Goal: Information Seeking & Learning: Learn about a topic

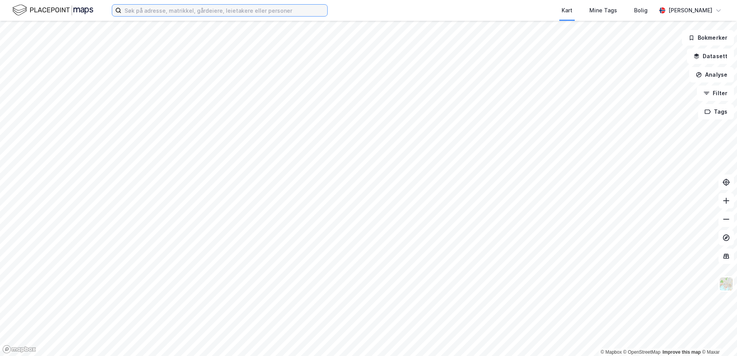
click at [151, 12] on input at bounding box center [224, 11] width 206 height 12
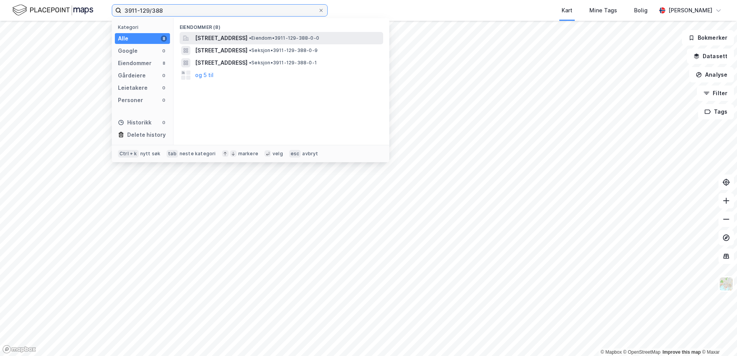
type input "3911-129/388"
click at [247, 36] on span "[STREET_ADDRESS]" at bounding box center [221, 38] width 52 height 9
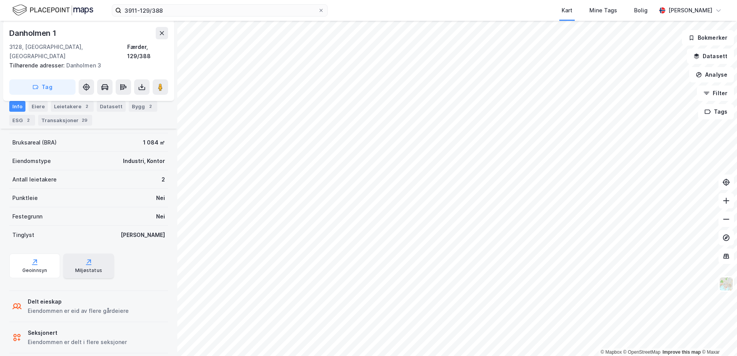
scroll to position [172, 0]
click at [696, 55] on icon "button" at bounding box center [696, 56] width 6 height 6
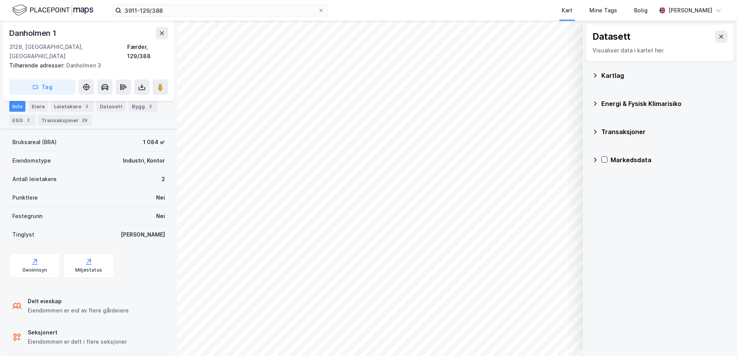
click at [591, 75] on div "Kartlag" at bounding box center [660, 76] width 148 height 28
drag, startPoint x: 594, startPoint y: 75, endPoint x: 595, endPoint y: 79, distance: 4.4
click at [594, 76] on icon at bounding box center [595, 75] width 6 height 6
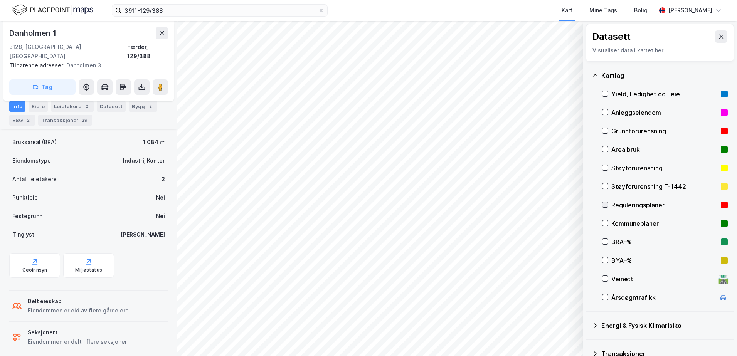
click at [608, 206] on div at bounding box center [605, 205] width 6 height 6
click at [37, 257] on div "Geoinnsyn" at bounding box center [34, 265] width 51 height 25
click at [37, 258] on icon at bounding box center [35, 262] width 8 height 8
click at [604, 204] on icon at bounding box center [605, 204] width 5 height 5
click at [606, 225] on icon at bounding box center [605, 222] width 5 height 5
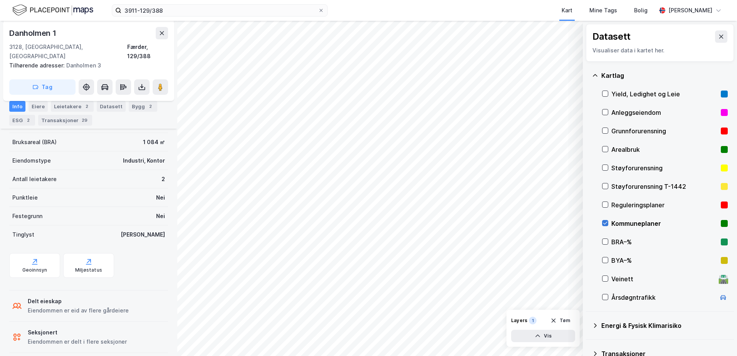
click at [605, 224] on icon at bounding box center [605, 223] width 4 height 3
click at [606, 205] on icon at bounding box center [605, 205] width 4 height 3
click at [540, 334] on icon "button" at bounding box center [538, 336] width 6 height 6
click at [497, 318] on div "Dataset" at bounding box center [508, 316] width 44 height 6
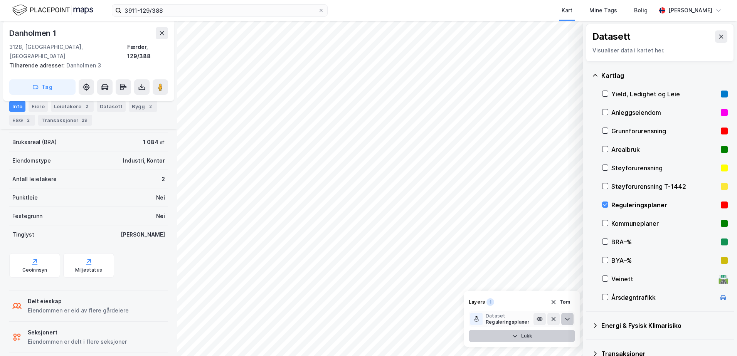
click at [566, 319] on icon at bounding box center [567, 319] width 5 height 3
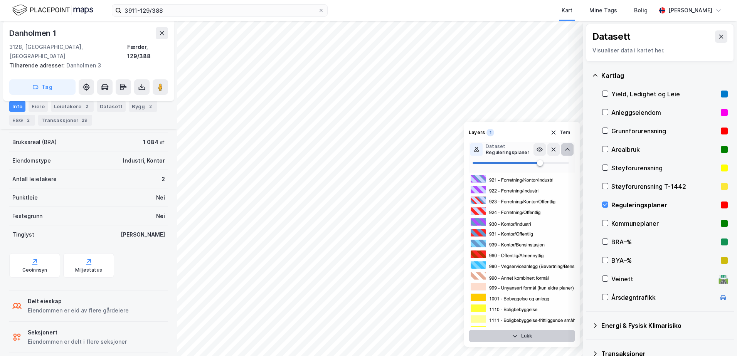
scroll to position [1349, 0]
click at [539, 148] on icon at bounding box center [539, 149] width 5 height 3
click at [539, 148] on icon at bounding box center [540, 149] width 6 height 6
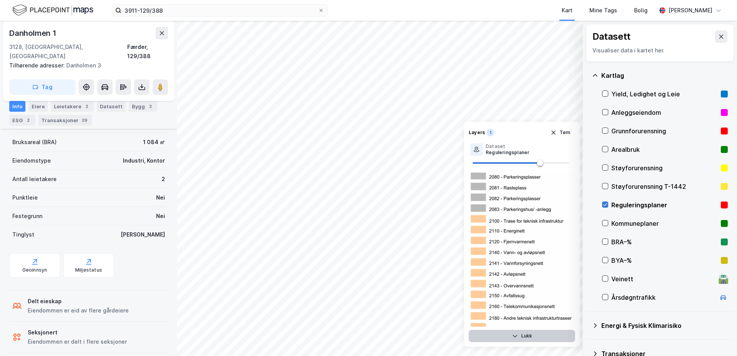
scroll to position [0, 0]
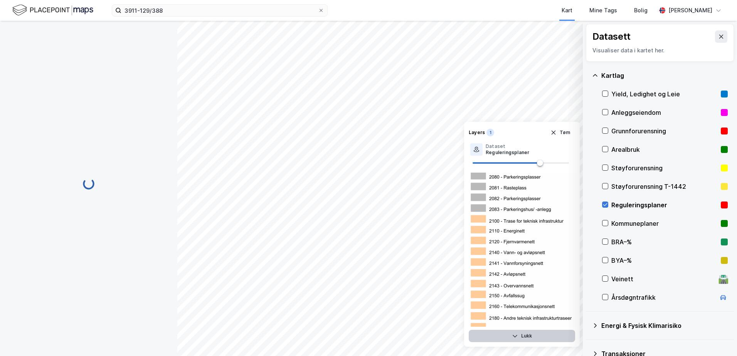
click at [604, 202] on icon at bounding box center [605, 204] width 5 height 5
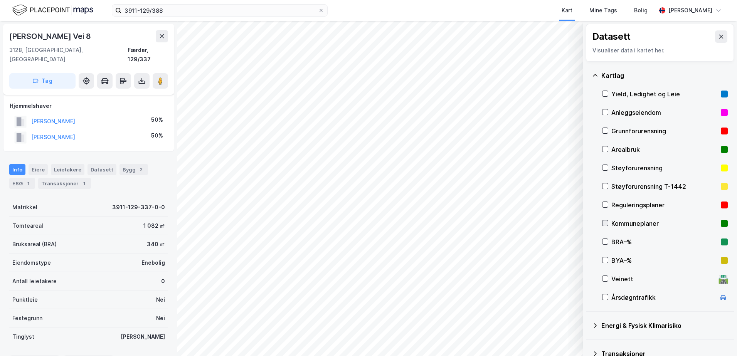
scroll to position [71, 0]
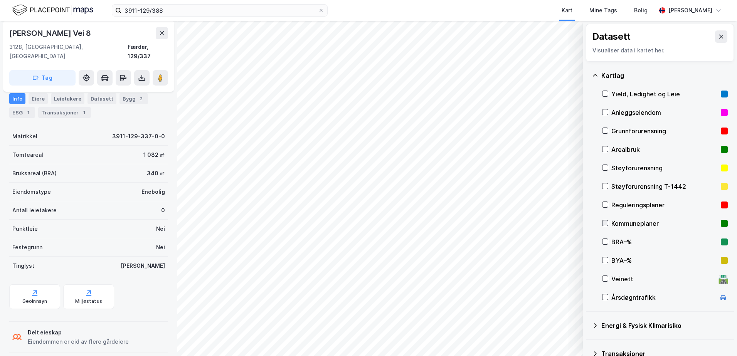
click at [606, 222] on icon at bounding box center [605, 222] width 5 height 5
click at [539, 337] on icon "button" at bounding box center [538, 336] width 6 height 6
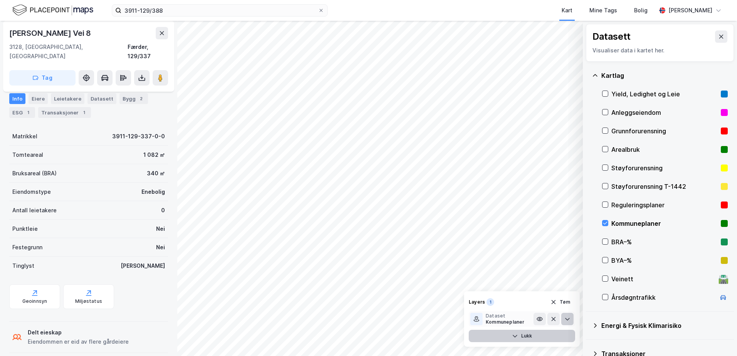
click at [571, 322] on button at bounding box center [567, 319] width 12 height 12
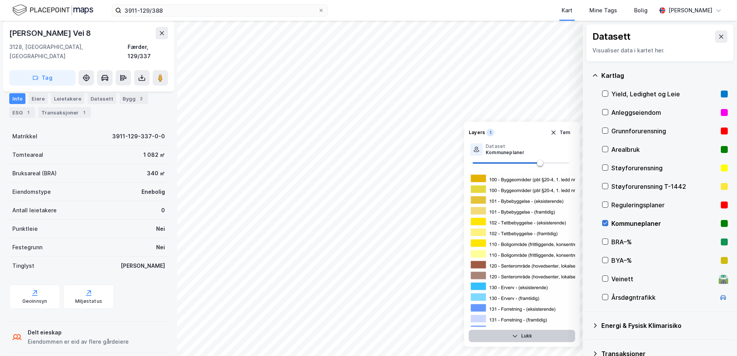
click at [604, 225] on icon at bounding box center [605, 222] width 5 height 5
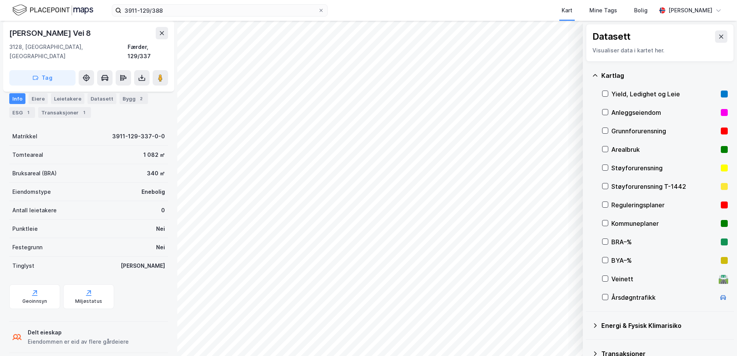
click at [596, 73] on icon at bounding box center [595, 75] width 6 height 6
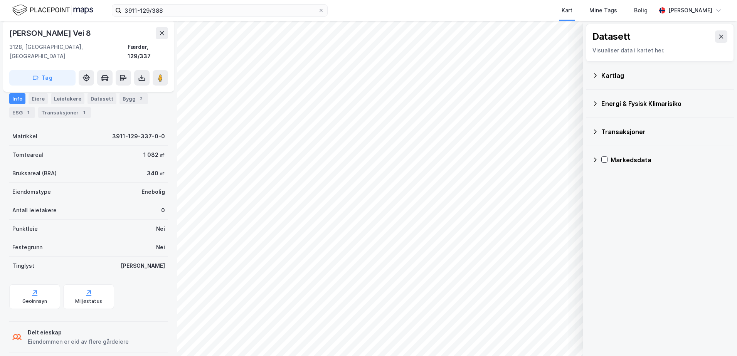
click at [595, 99] on div "Energi & Fysisk Klimarisiko" at bounding box center [660, 103] width 136 height 19
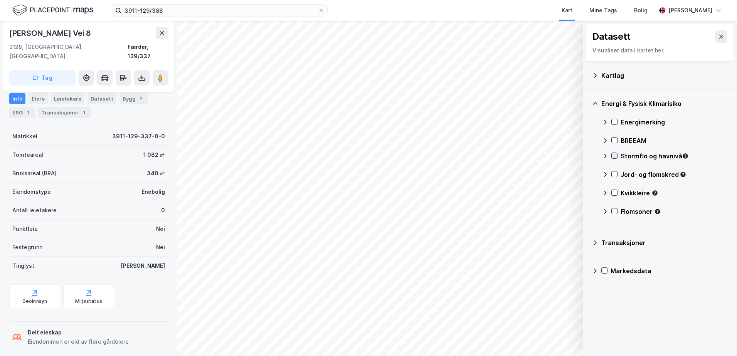
click at [616, 158] on icon at bounding box center [614, 155] width 5 height 5
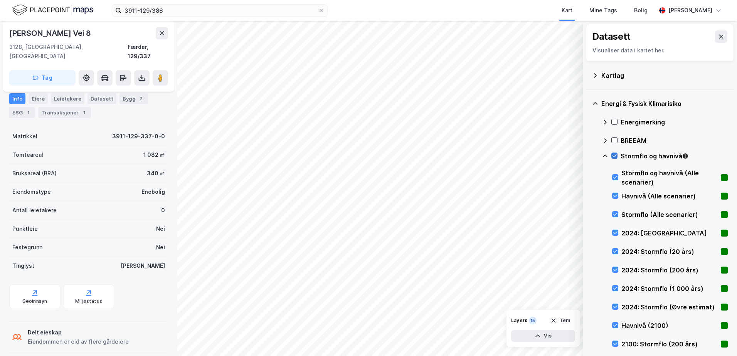
click at [615, 155] on icon at bounding box center [614, 155] width 5 height 5
click at [606, 157] on icon at bounding box center [605, 156] width 6 height 6
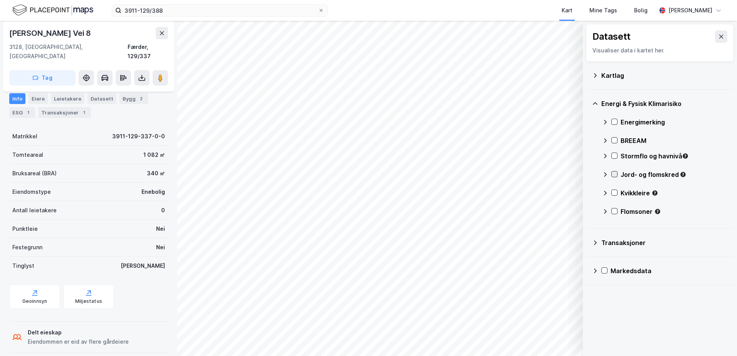
click at [614, 174] on icon at bounding box center [614, 174] width 5 height 5
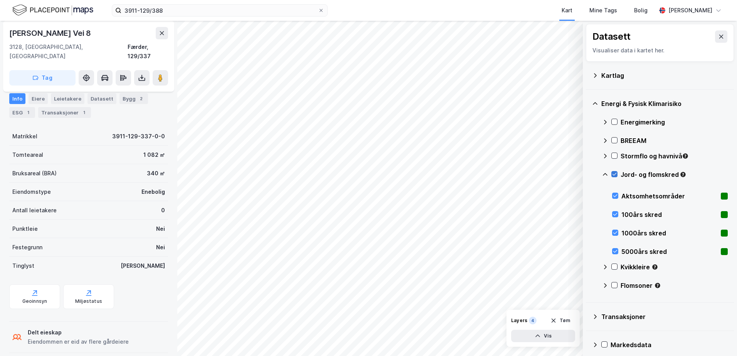
click at [614, 174] on icon at bounding box center [614, 174] width 5 height 5
click at [606, 173] on icon at bounding box center [605, 175] width 6 height 6
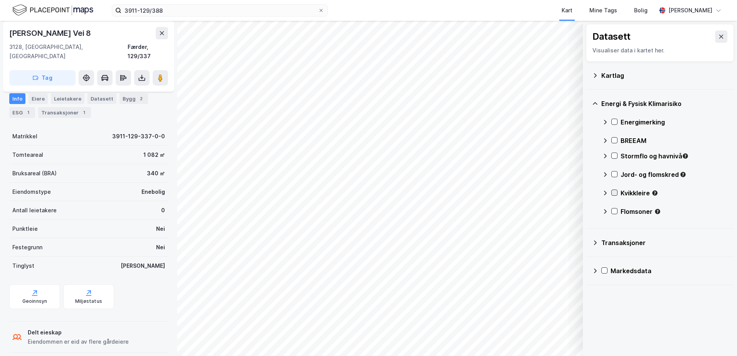
click at [614, 194] on icon at bounding box center [615, 193] width 4 height 3
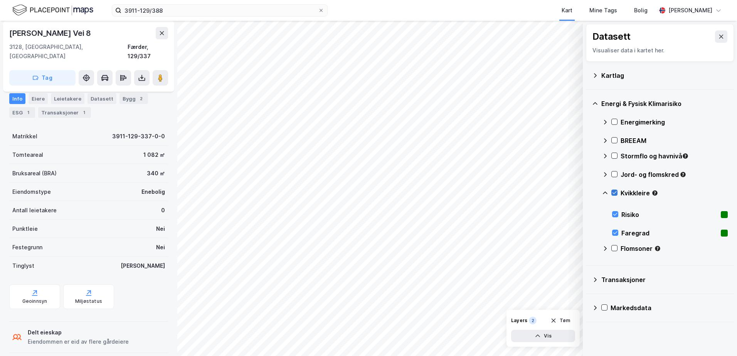
click at [614, 194] on icon at bounding box center [615, 193] width 4 height 3
click at [614, 192] on icon at bounding box center [614, 192] width 5 height 5
click at [614, 191] on icon at bounding box center [614, 192] width 5 height 5
click at [614, 194] on icon at bounding box center [614, 192] width 5 height 5
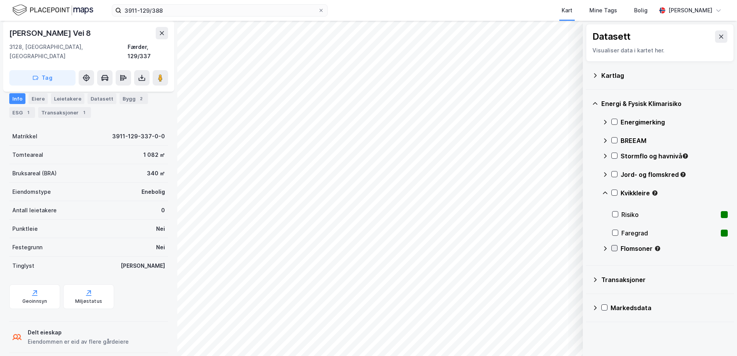
click at [615, 247] on icon at bounding box center [614, 248] width 5 height 5
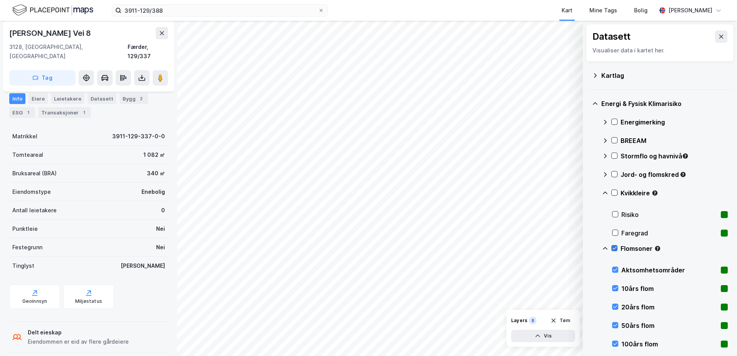
click at [617, 248] on icon at bounding box center [614, 248] width 5 height 5
click at [614, 192] on icon at bounding box center [614, 192] width 5 height 5
click at [613, 193] on icon at bounding box center [614, 192] width 5 height 5
click at [606, 193] on icon at bounding box center [605, 193] width 5 height 3
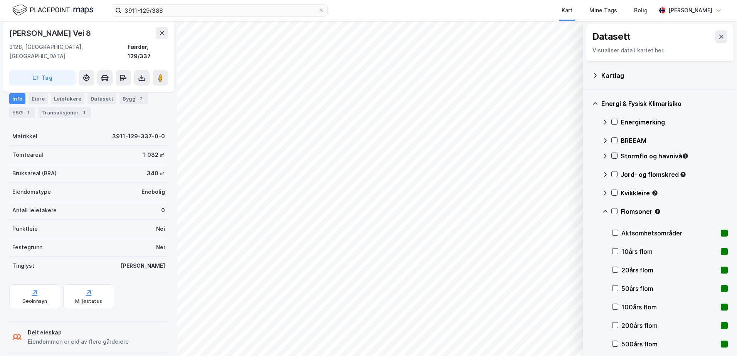
click at [614, 155] on icon at bounding box center [614, 155] width 5 height 5
